Goal: Find specific page/section: Find specific page/section

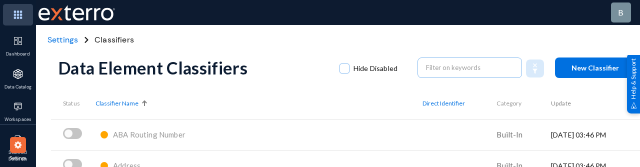
click at [12, 16] on img at bounding box center [18, 14] width 30 height 21
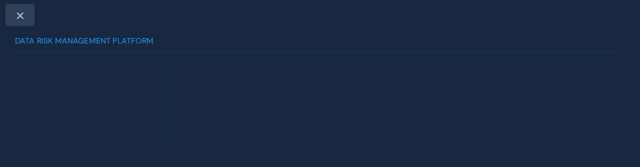
click at [18, 16] on span at bounding box center [19, 15] width 9 height 8
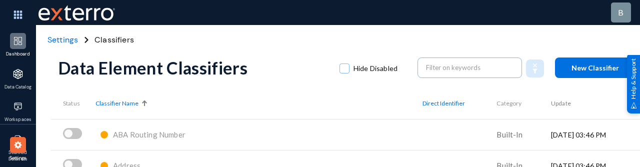
click at [18, 43] on img at bounding box center [18, 41] width 10 height 10
click at [54, 39] on span "Settings" at bounding box center [62, 39] width 30 height 10
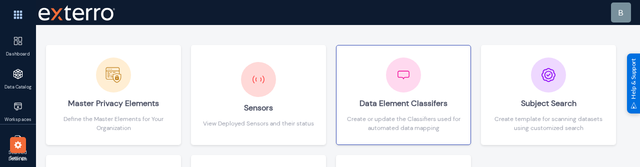
click at [379, 109] on div "Data Element Classifers" at bounding box center [403, 103] width 114 height 22
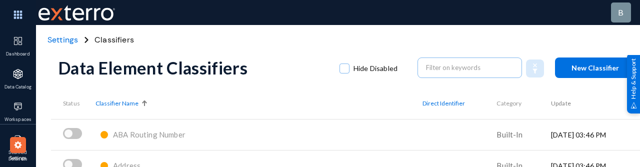
click at [70, 37] on span "Settings" at bounding box center [62, 39] width 30 height 10
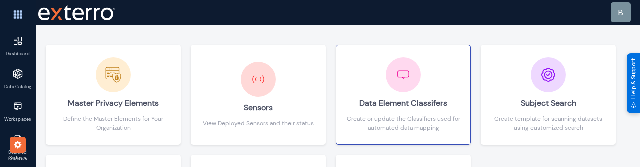
click at [363, 93] on div "Data Element Classifers" at bounding box center [403, 103] width 114 height 22
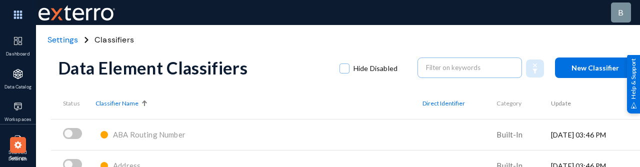
click at [61, 37] on span "Settings" at bounding box center [62, 39] width 30 height 10
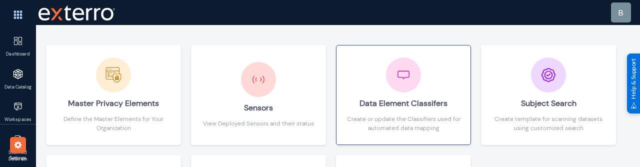
click at [395, 93] on div "Data Element Classifers" at bounding box center [403, 103] width 114 height 22
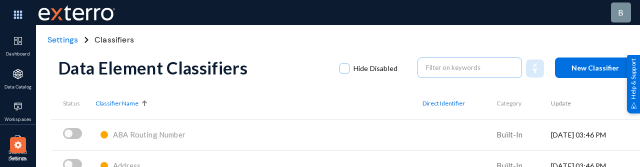
click at [67, 40] on span "Settings" at bounding box center [62, 39] width 30 height 10
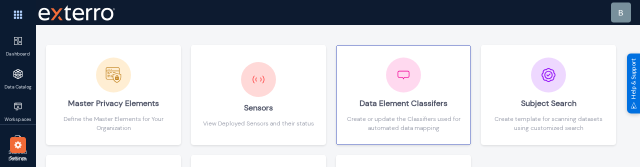
click at [384, 109] on div "Data Element Classifers" at bounding box center [403, 103] width 114 height 22
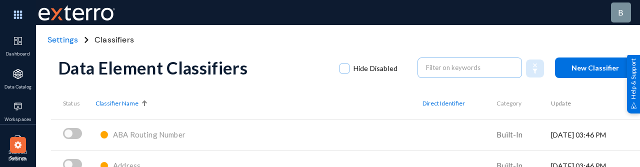
click at [60, 40] on span "Settings" at bounding box center [62, 39] width 30 height 10
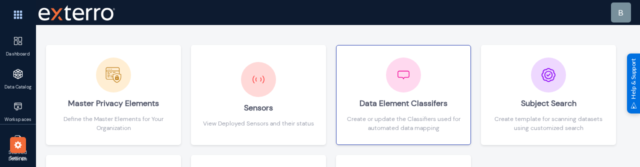
click at [387, 105] on div "Data Element Classifers" at bounding box center [403, 103] width 114 height 22
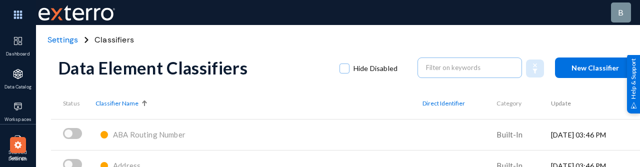
click at [71, 40] on span "Settings" at bounding box center [62, 39] width 30 height 10
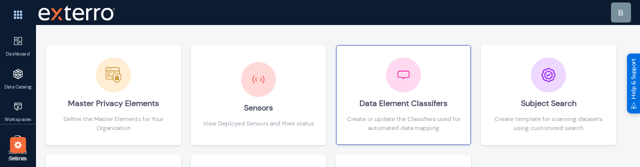
click at [384, 103] on div "Data Element Classifers" at bounding box center [403, 103] width 114 height 22
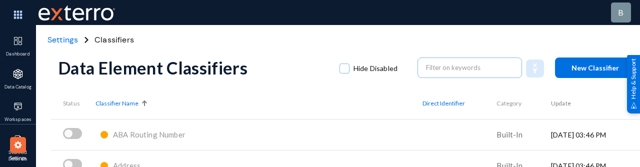
click at [66, 39] on span "Settings" at bounding box center [62, 39] width 30 height 10
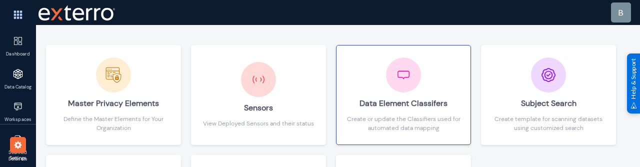
click at [393, 103] on div "Data Element Classifers" at bounding box center [403, 103] width 114 height 22
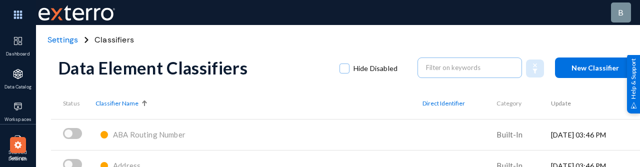
click at [66, 43] on span "Settings" at bounding box center [62, 39] width 30 height 10
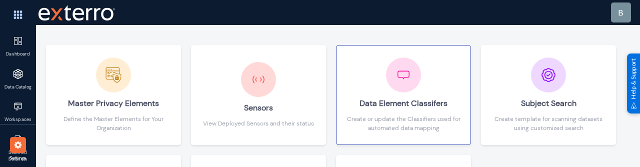
click at [389, 94] on div "Data Element Classifers" at bounding box center [403, 103] width 114 height 22
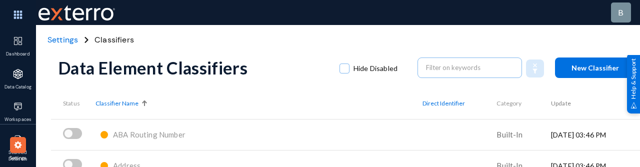
click at [60, 38] on span "Settings" at bounding box center [62, 39] width 30 height 10
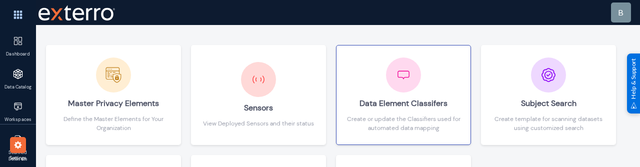
click at [389, 112] on div "Data Element Classifers" at bounding box center [403, 103] width 114 height 22
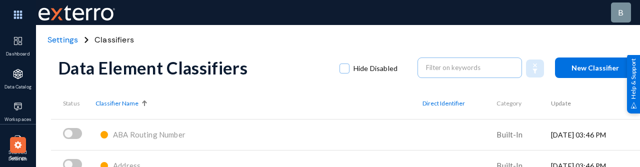
click at [61, 38] on span "Settings" at bounding box center [62, 39] width 30 height 10
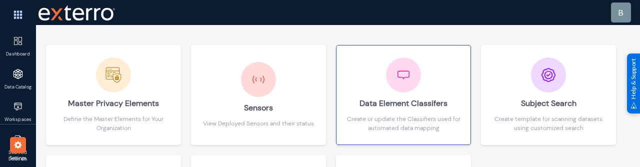
click at [376, 113] on div "Data Element Classifers" at bounding box center [403, 103] width 114 height 22
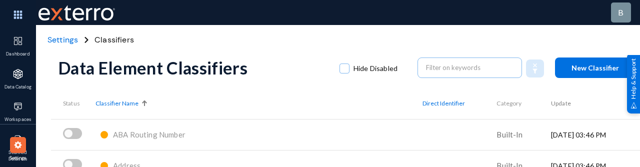
click at [66, 43] on span "Settings" at bounding box center [62, 39] width 30 height 10
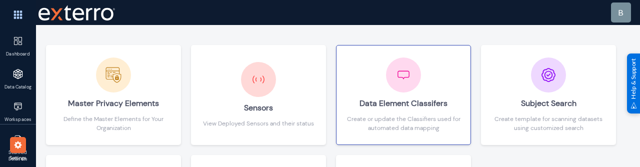
click at [383, 103] on div "Data Element Classifers" at bounding box center [403, 103] width 114 height 22
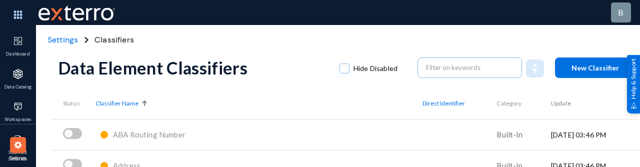
click at [54, 40] on span "Settings" at bounding box center [62, 39] width 30 height 10
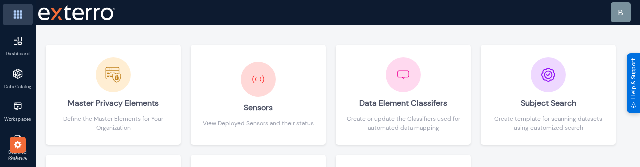
click at [18, 15] on img at bounding box center [18, 14] width 30 height 21
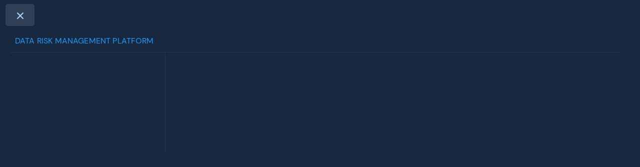
click at [20, 16] on span at bounding box center [19, 15] width 9 height 8
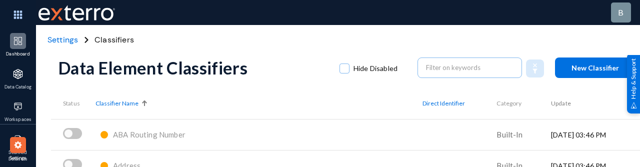
click at [19, 41] on img at bounding box center [18, 41] width 10 height 10
